Goal: Information Seeking & Learning: Learn about a topic

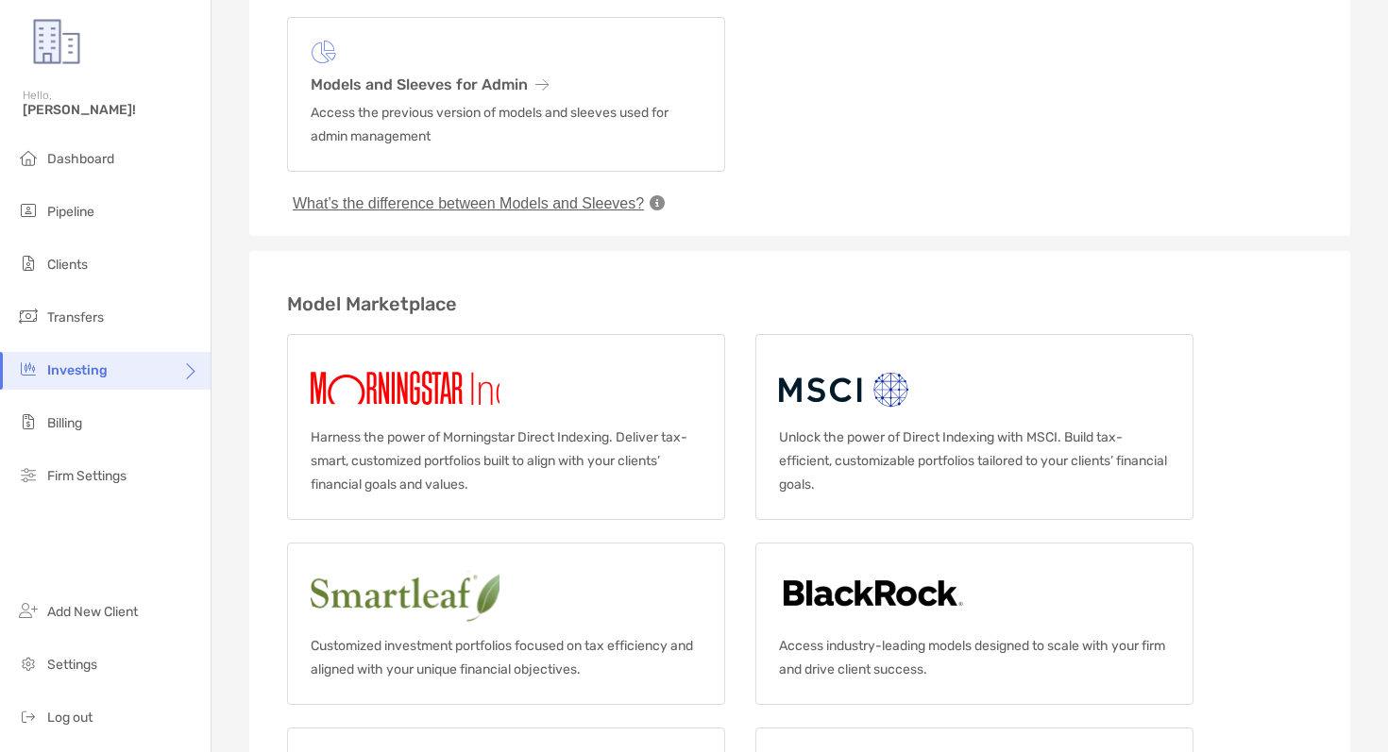
scroll to position [421, 0]
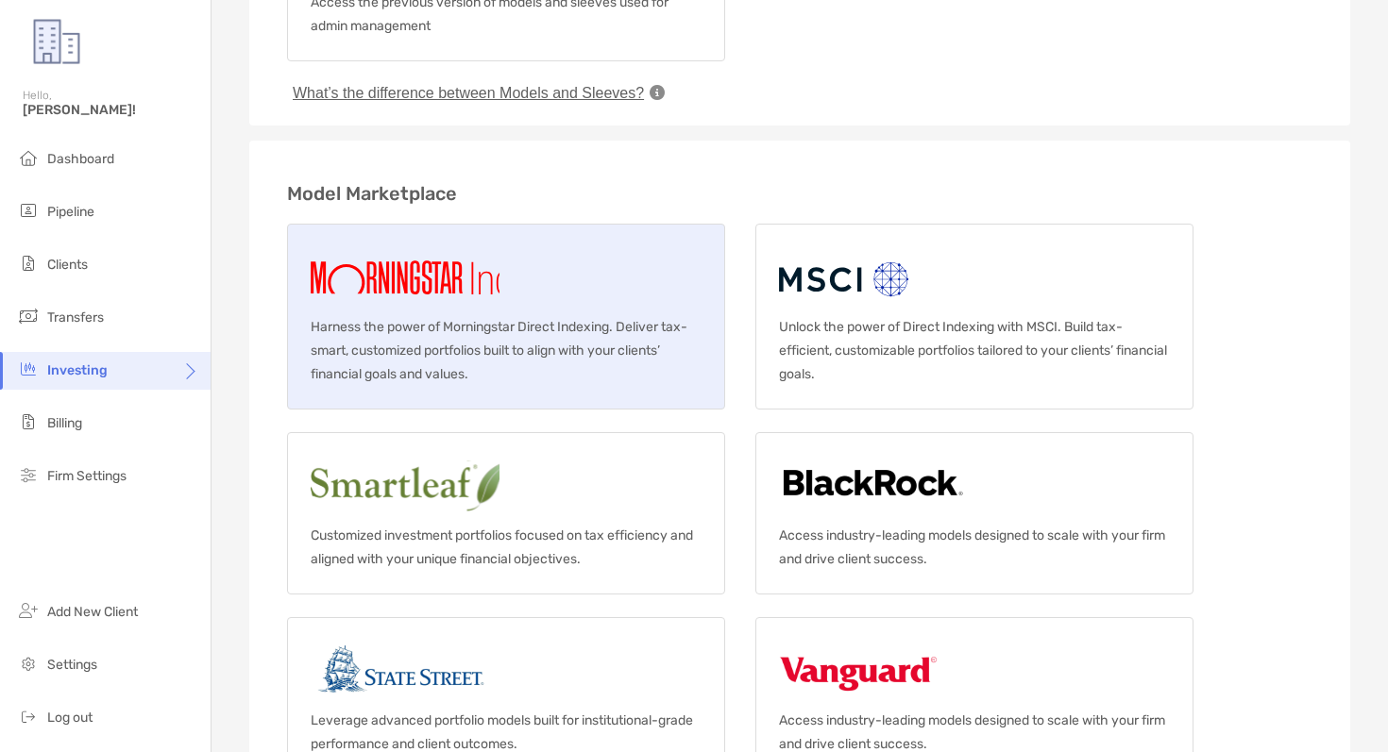
click at [610, 351] on p "Harness the power of Morningstar Direct Indexing. Deliver tax-smart, customized…" at bounding box center [506, 350] width 391 height 71
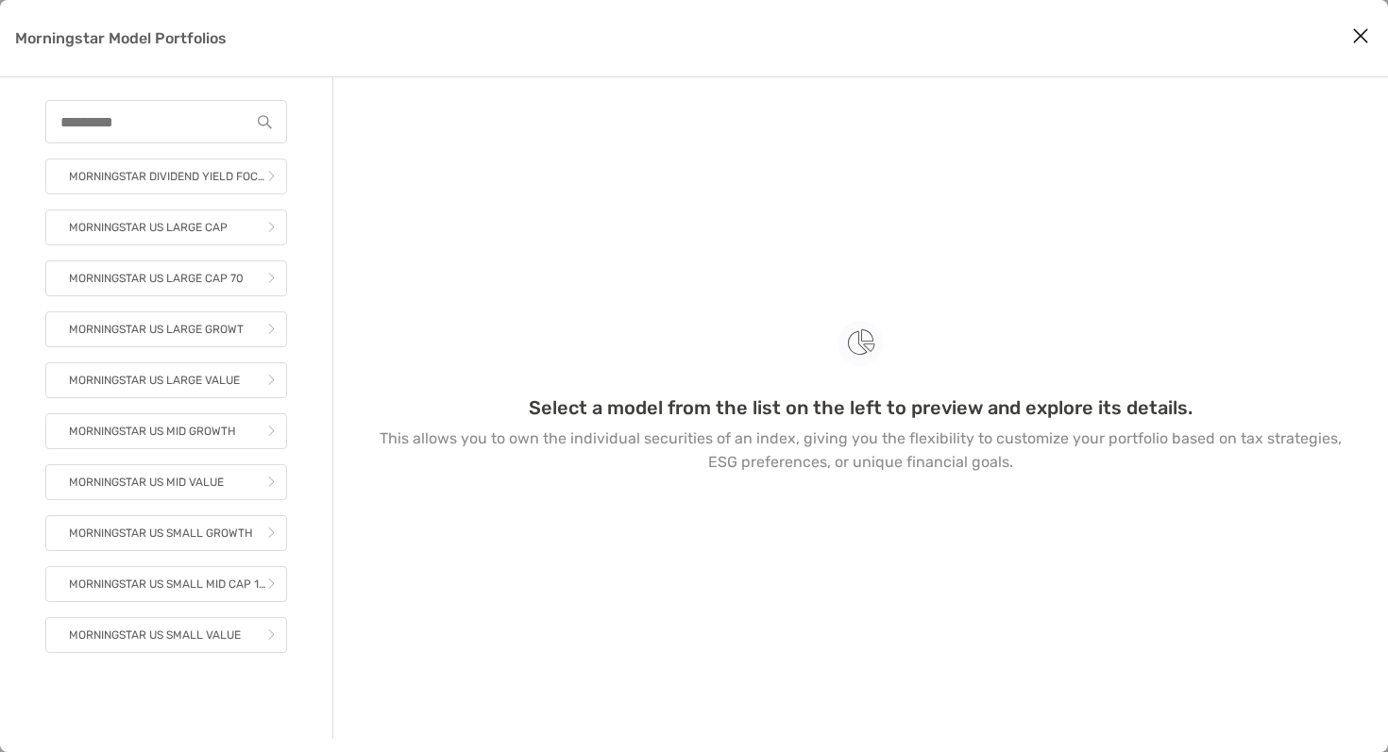
click at [1360, 35] on icon "Close modal" at bounding box center [1360, 36] width 17 height 23
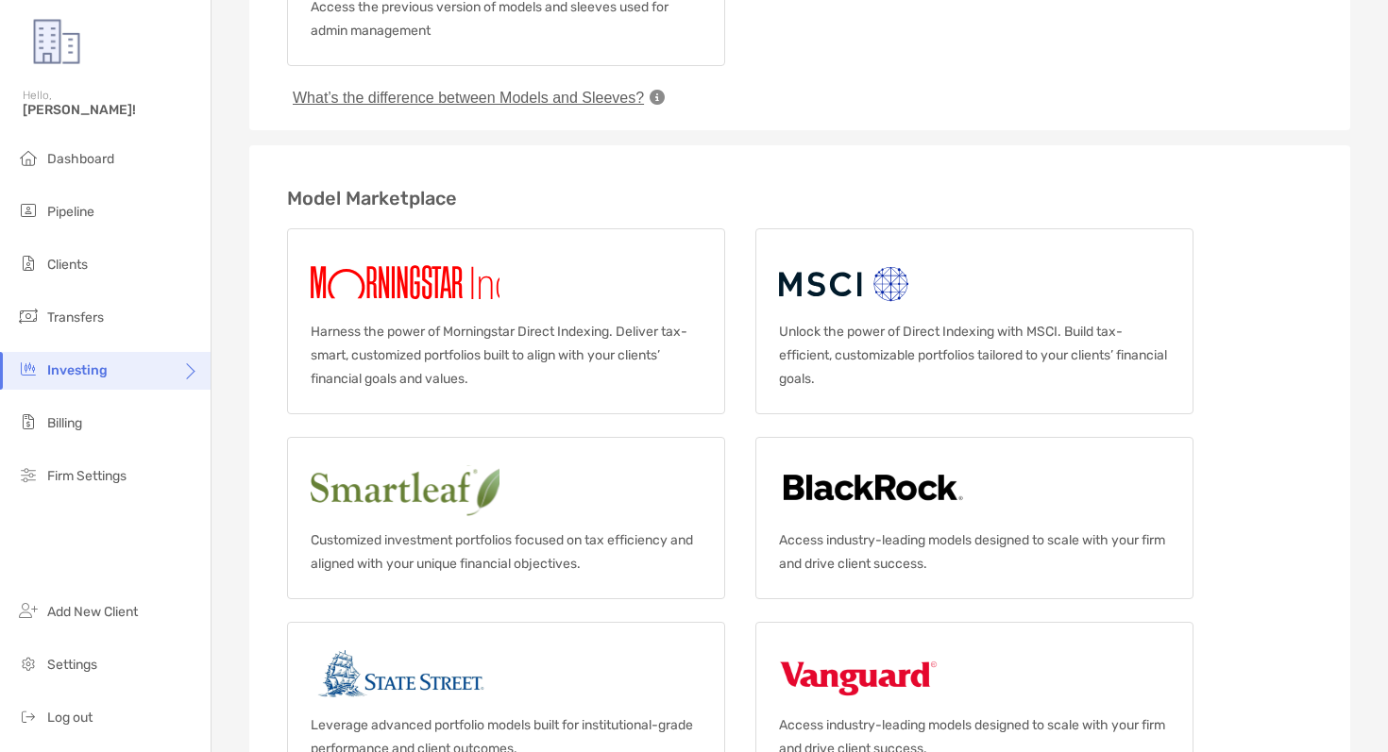
scroll to position [453, 0]
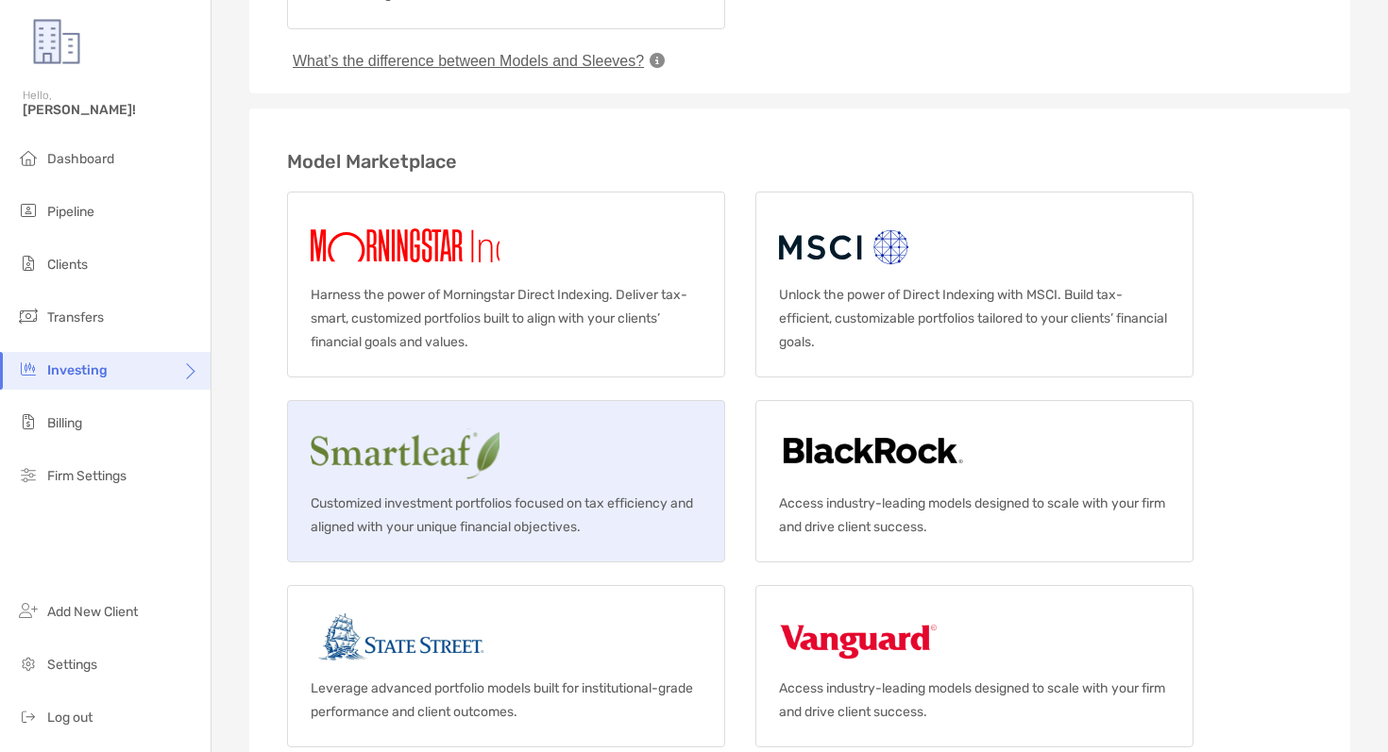
click at [615, 467] on link "Customized investment portfolios focused on tax efficiency and aligned with you…" at bounding box center [506, 481] width 438 height 162
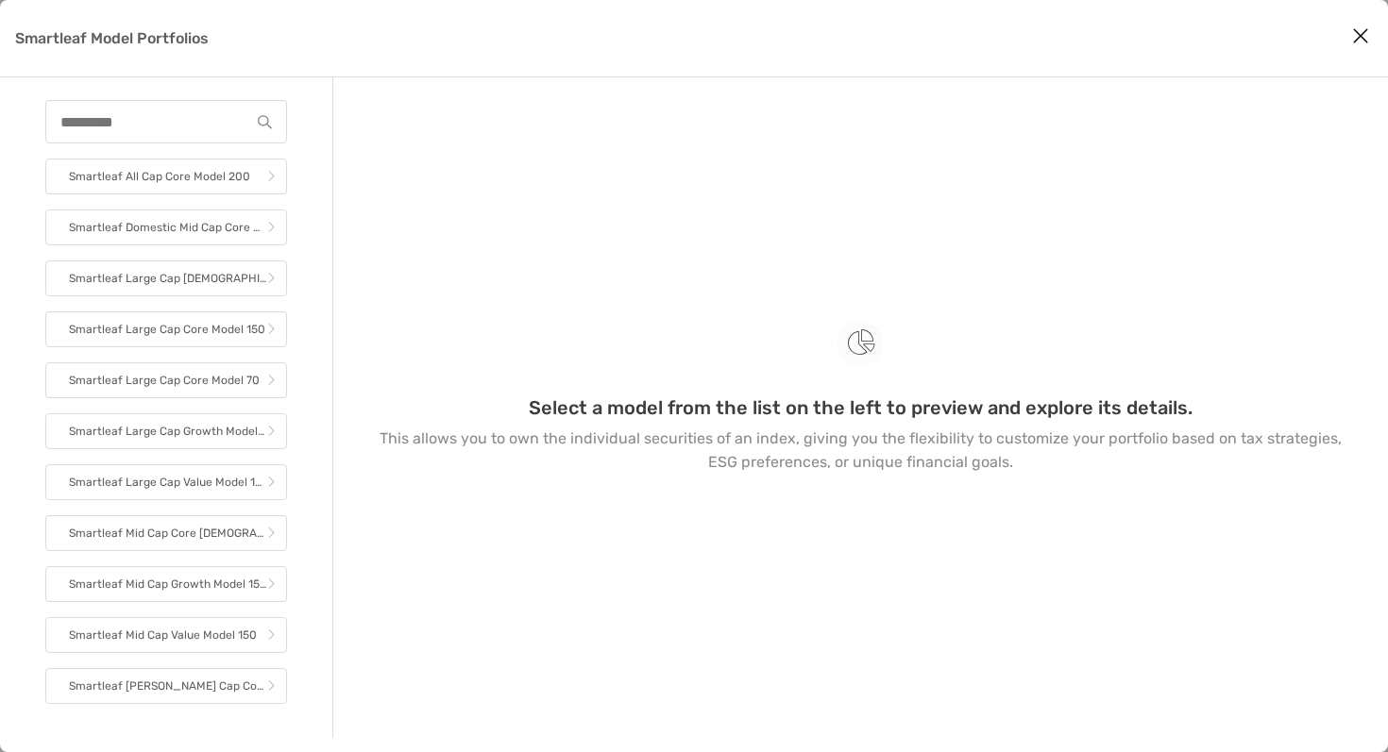
click at [1361, 38] on icon "Close modal" at bounding box center [1360, 36] width 17 height 23
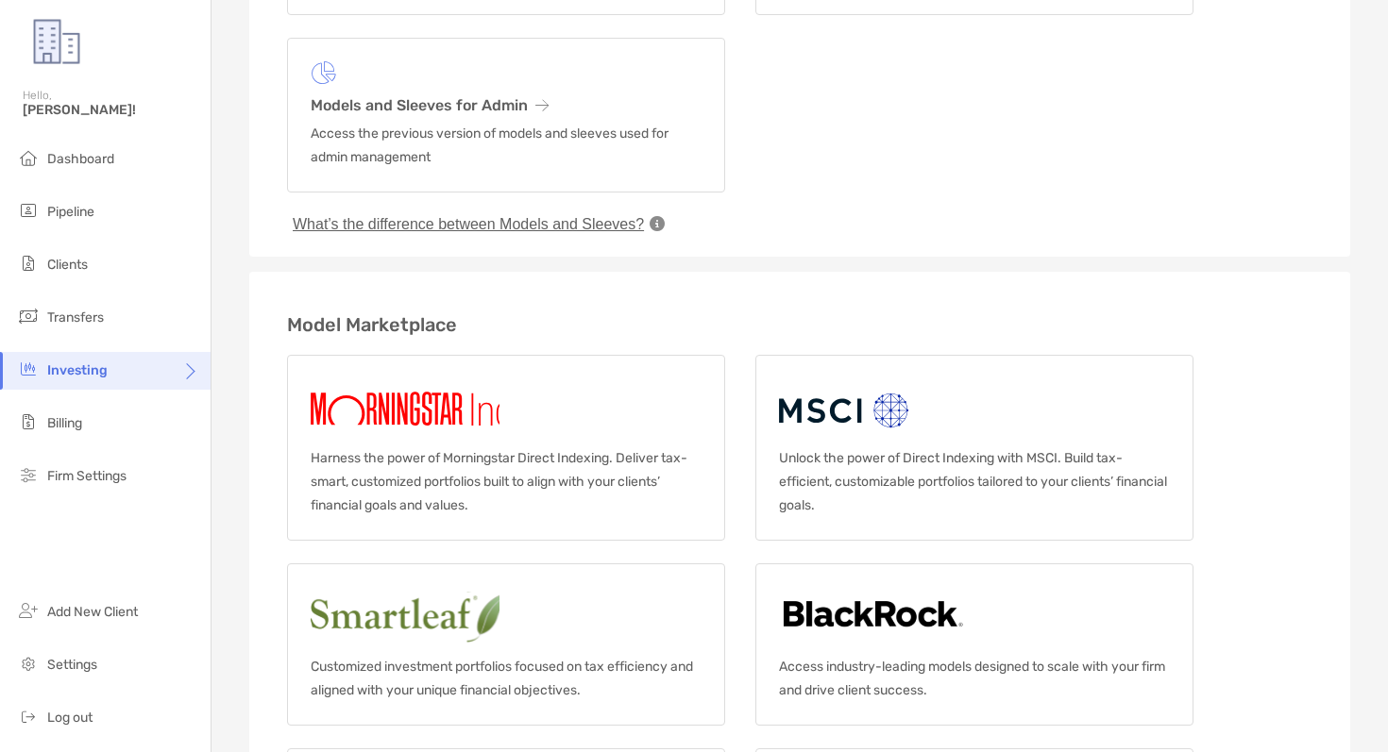
scroll to position [328, 0]
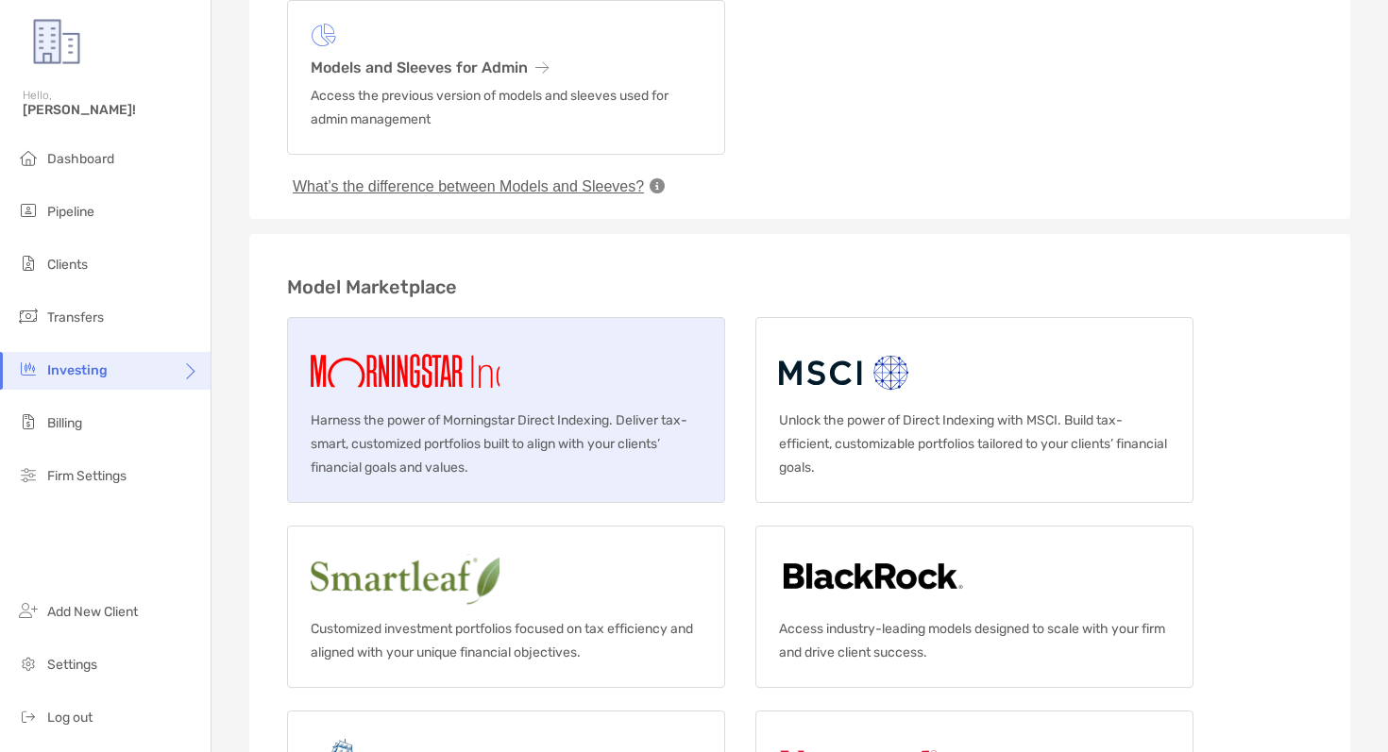
click at [615, 410] on p "Harness the power of Morningstar Direct Indexing. Deliver tax-smart, customized…" at bounding box center [506, 444] width 391 height 71
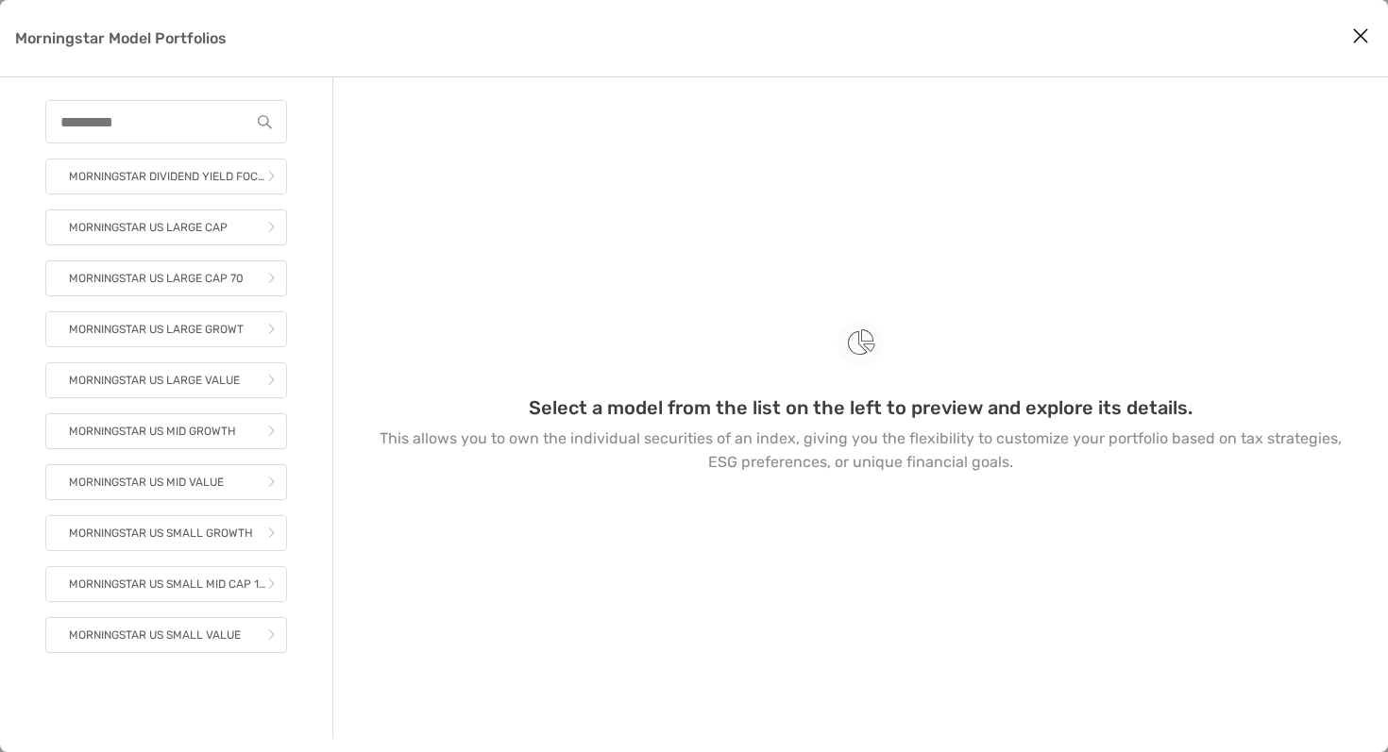
click at [1356, 37] on icon "Close modal" at bounding box center [1360, 36] width 17 height 23
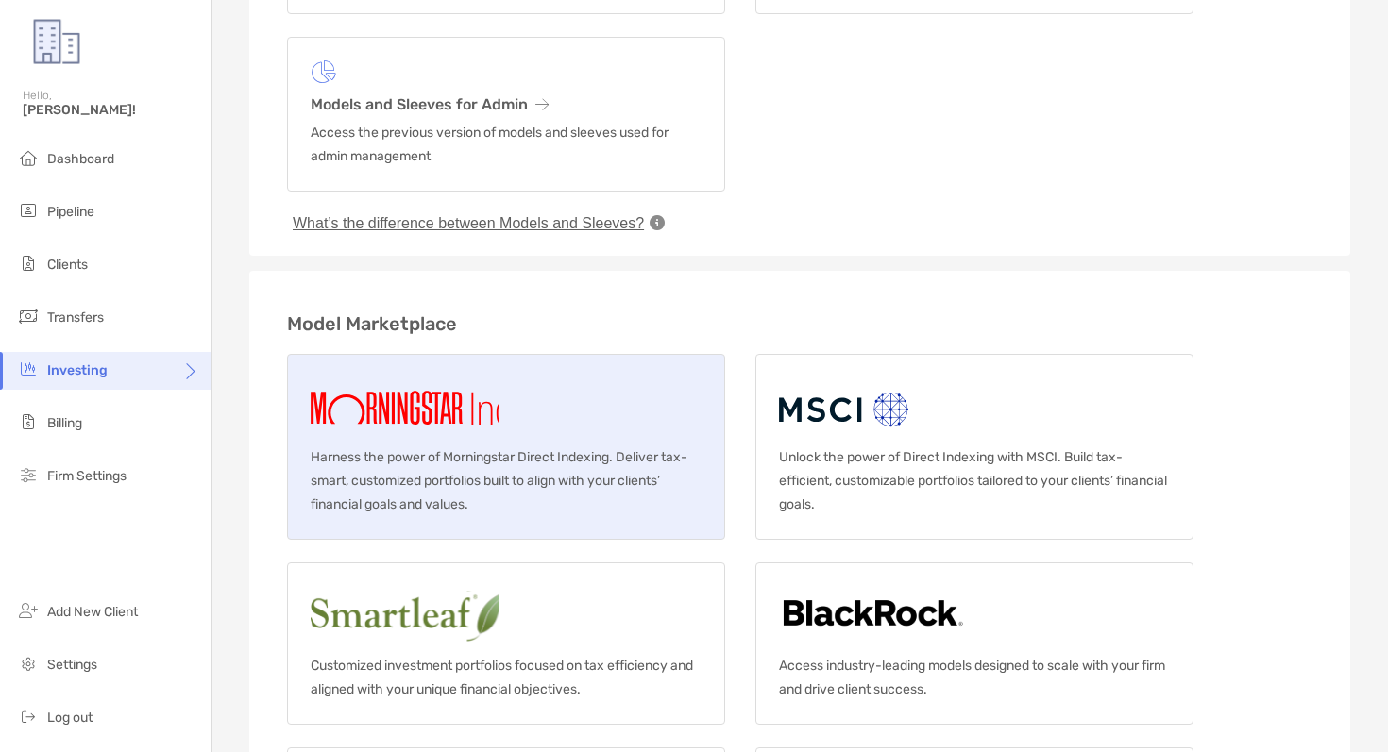
scroll to position [302, 0]
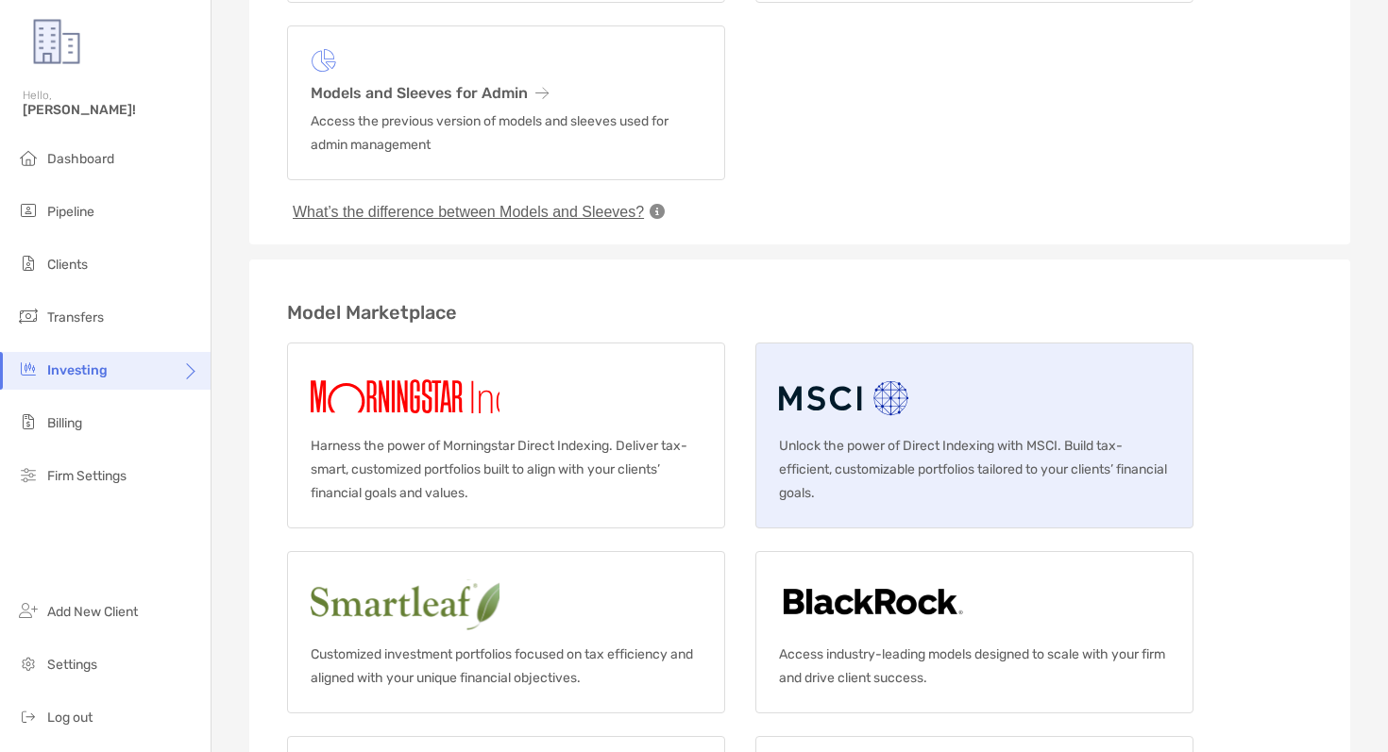
click at [855, 406] on img at bounding box center [845, 396] width 133 height 60
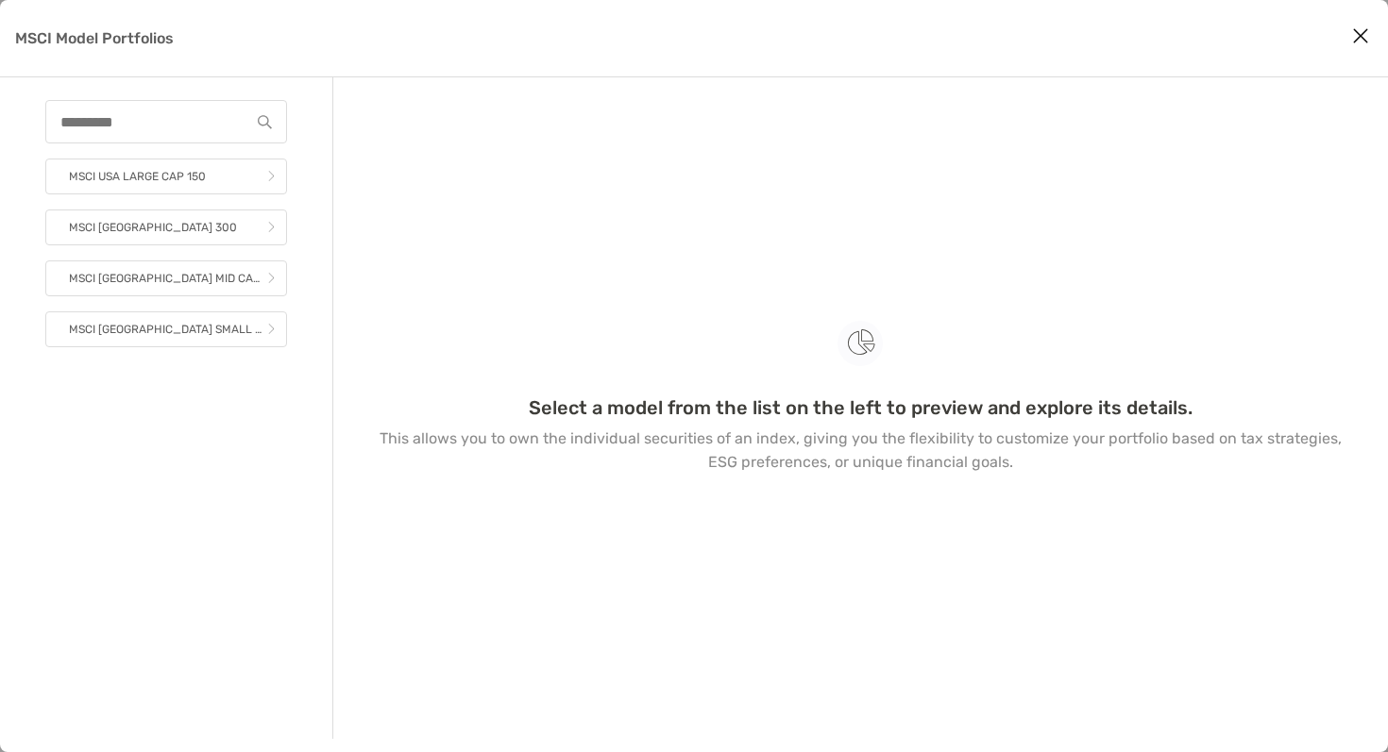
click at [1356, 40] on icon "Close modal" at bounding box center [1360, 36] width 17 height 23
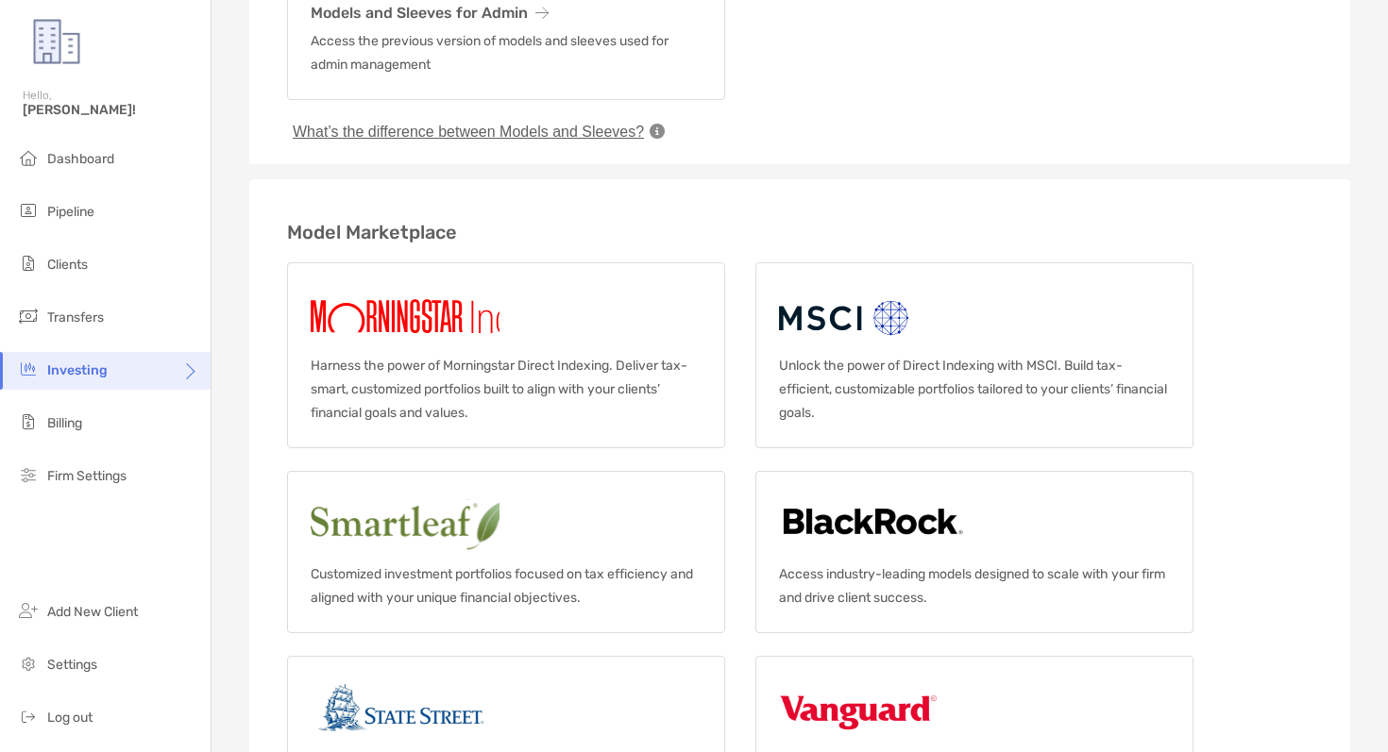
scroll to position [381, 0]
